Goal: Task Accomplishment & Management: Manage account settings

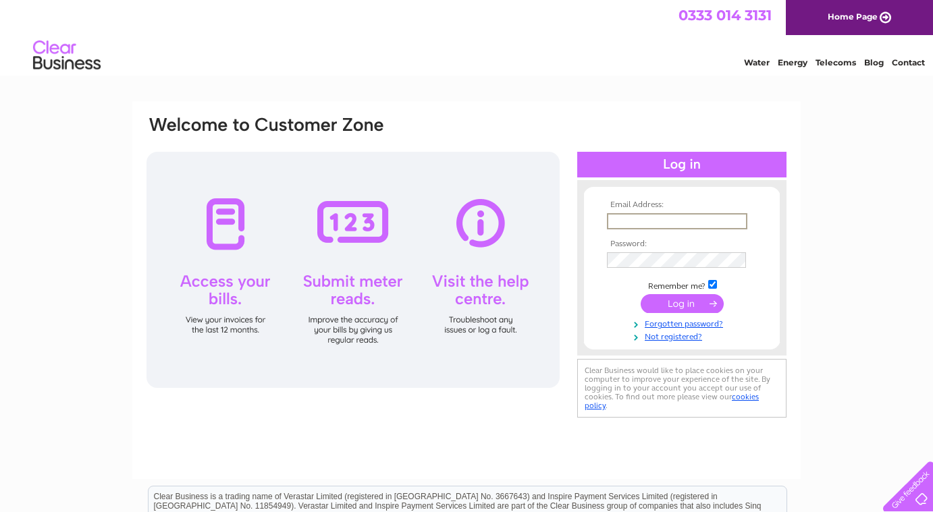
type input "admin@nochcoffee.uk"
click at [682, 302] on input "submit" at bounding box center [682, 303] width 83 height 19
click at [664, 308] on input "submit" at bounding box center [682, 303] width 83 height 19
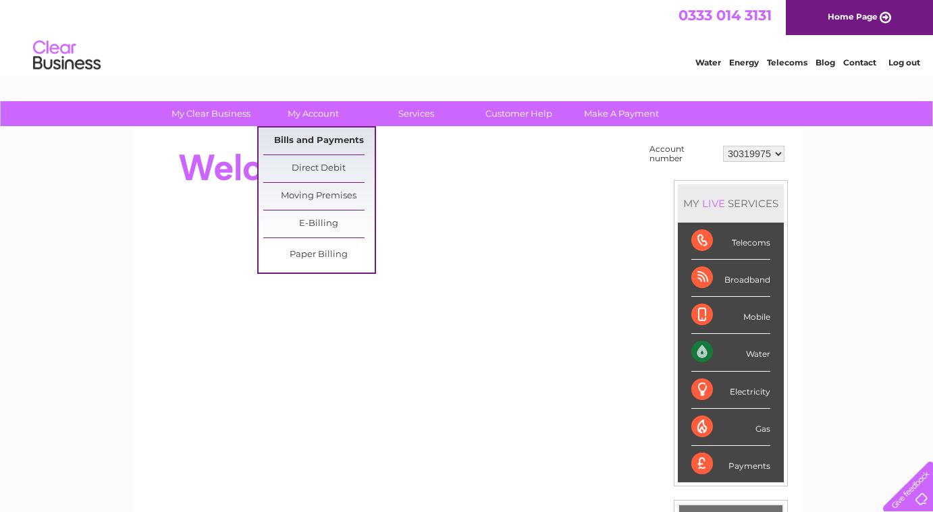
click at [308, 138] on link "Bills and Payments" at bounding box center [318, 141] width 111 height 27
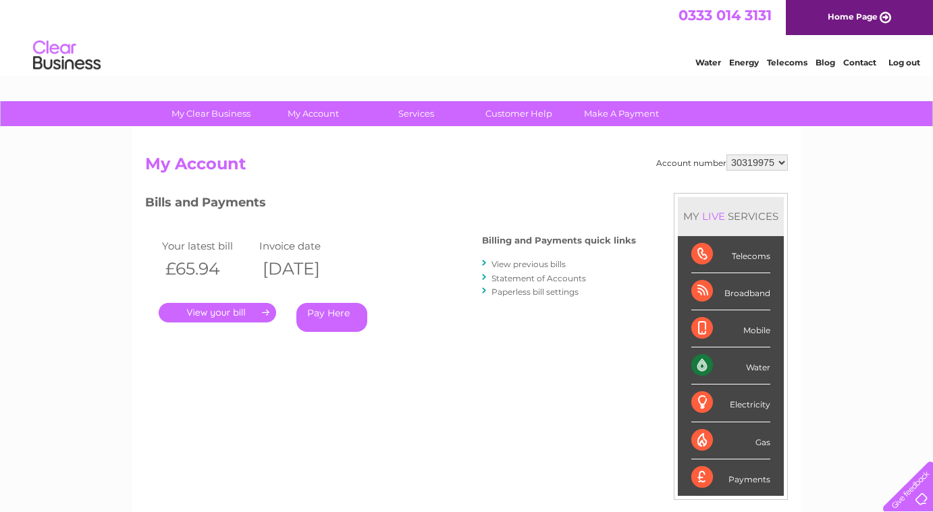
click at [255, 310] on link "." at bounding box center [217, 313] width 117 height 20
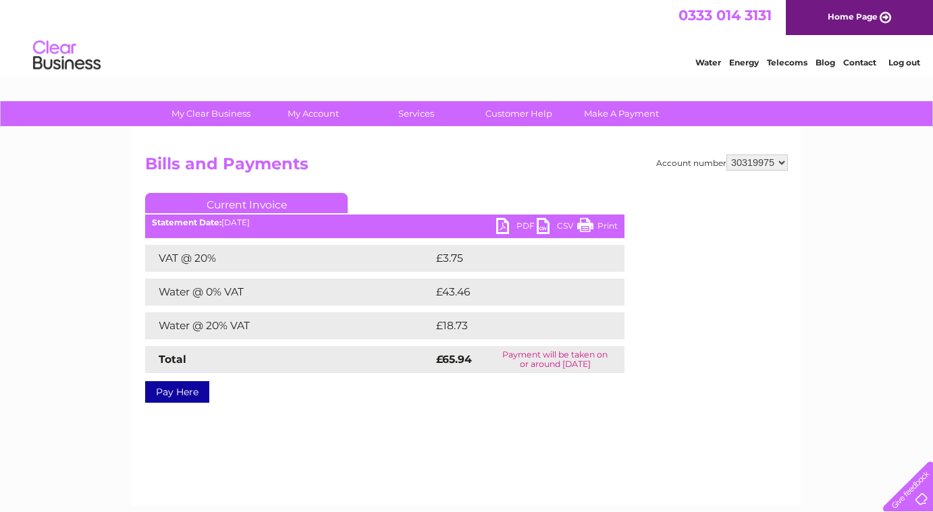
click at [512, 223] on link "PDF" at bounding box center [516, 228] width 40 height 20
